Goal: Task Accomplishment & Management: Complete application form

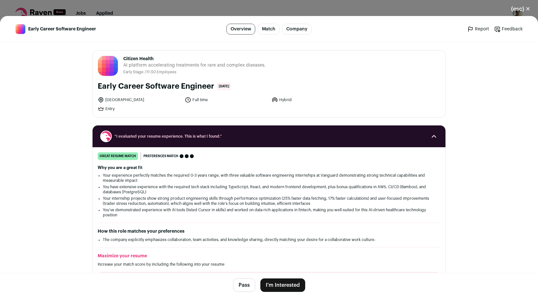
click at [273, 287] on button "I'm Interested" at bounding box center [282, 285] width 45 height 13
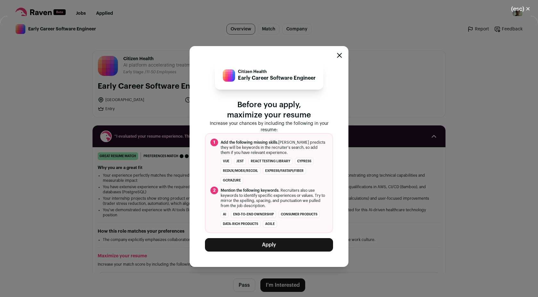
click at [274, 243] on button "Apply" at bounding box center [269, 244] width 128 height 13
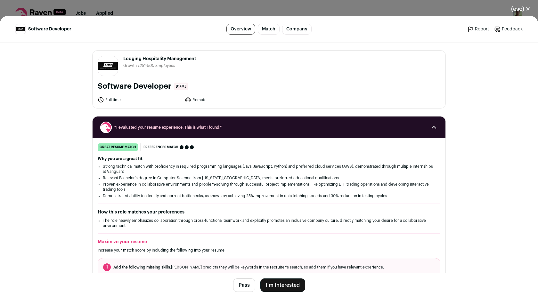
click at [273, 287] on button "I'm Interested" at bounding box center [282, 285] width 45 height 13
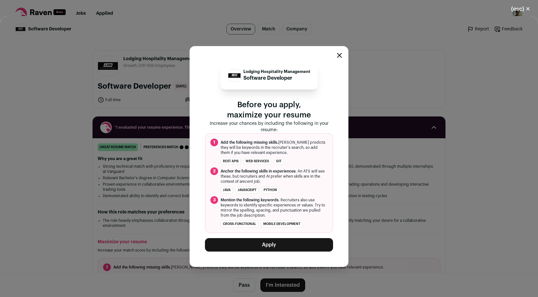
click at [270, 251] on button "Apply" at bounding box center [269, 244] width 128 height 13
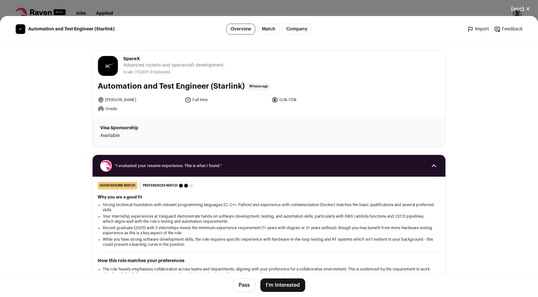
click at [277, 288] on button "I'm Interested" at bounding box center [282, 285] width 45 height 13
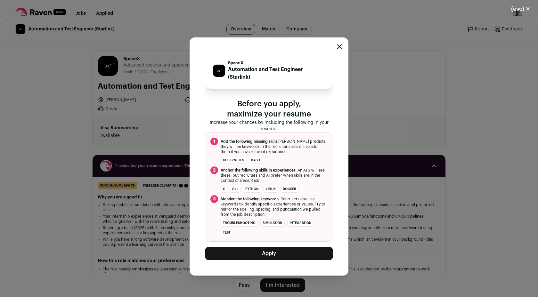
click at [287, 257] on button "Apply" at bounding box center [269, 253] width 128 height 13
